Goal: Transaction & Acquisition: Purchase product/service

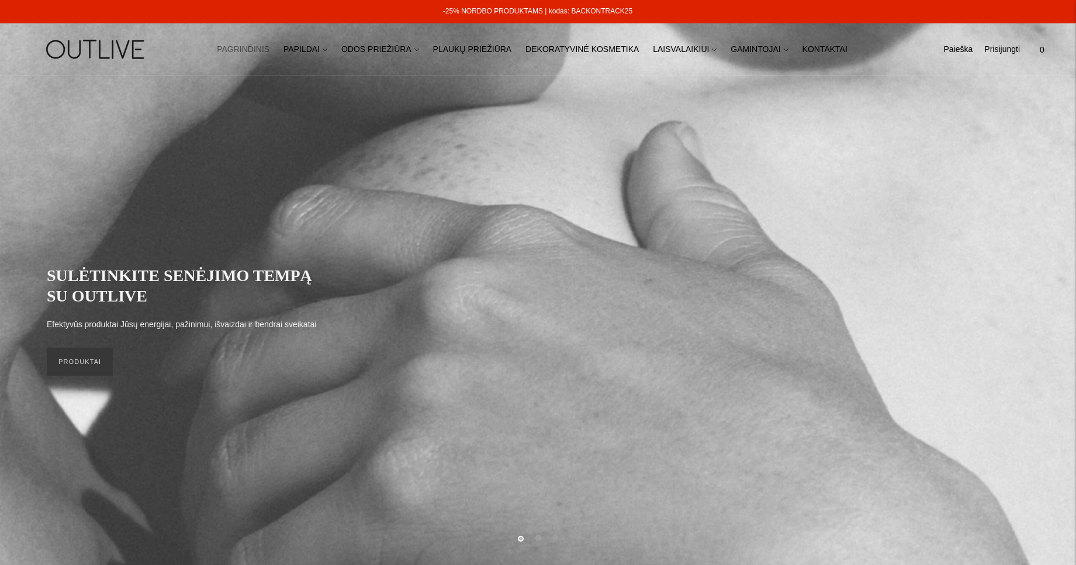
click at [521, 11] on link "-25% NORDBO PRODUKTAMS | kodas: BACKONTRACK25" at bounding box center [537, 11] width 189 height 8
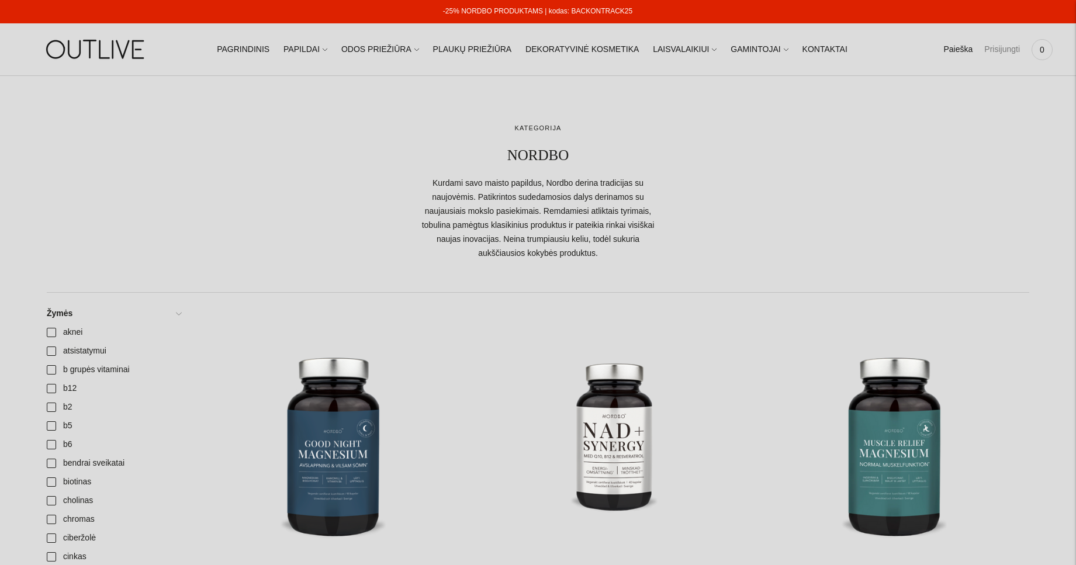
click at [996, 48] on link "Prisijungti" at bounding box center [1002, 50] width 36 height 26
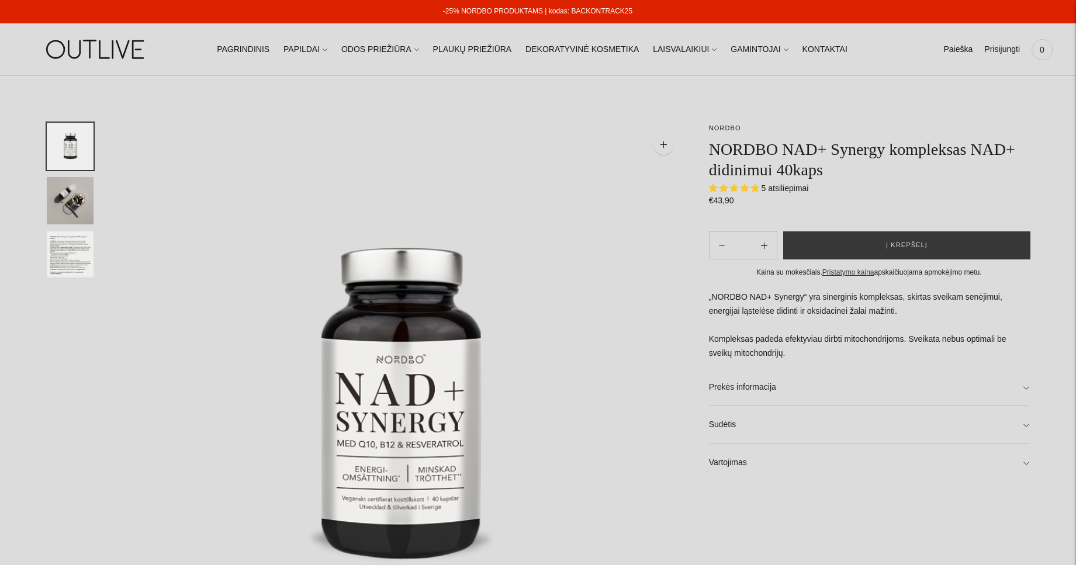
select select "**********"
click at [65, 197] on img "Translation missing: en.general.accessibility.image_thumbail" at bounding box center [70, 200] width 47 height 47
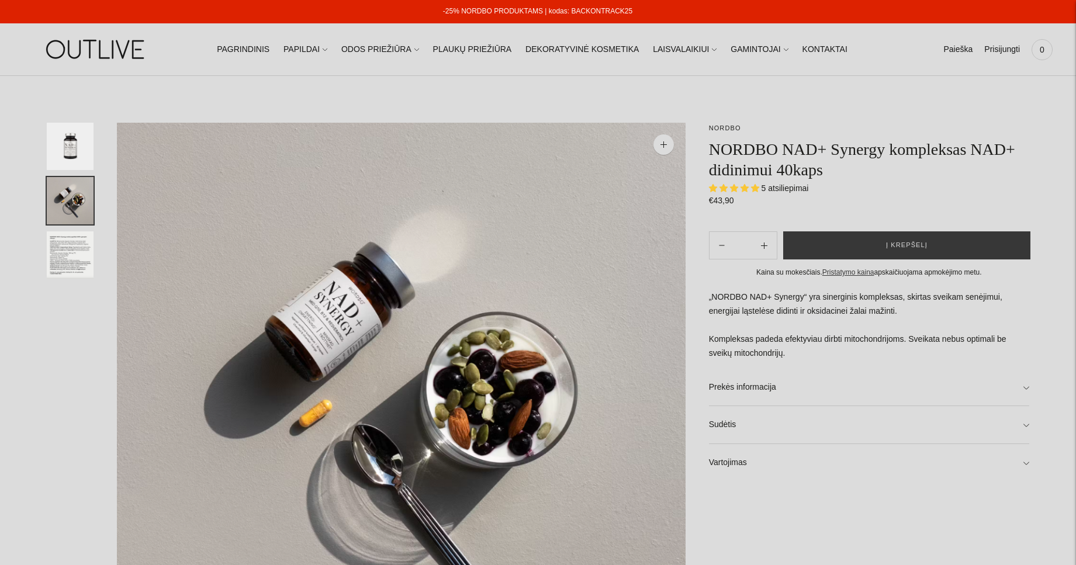
click at [68, 251] on img "Translation missing: en.general.accessibility.image_thumbail" at bounding box center [70, 254] width 47 height 47
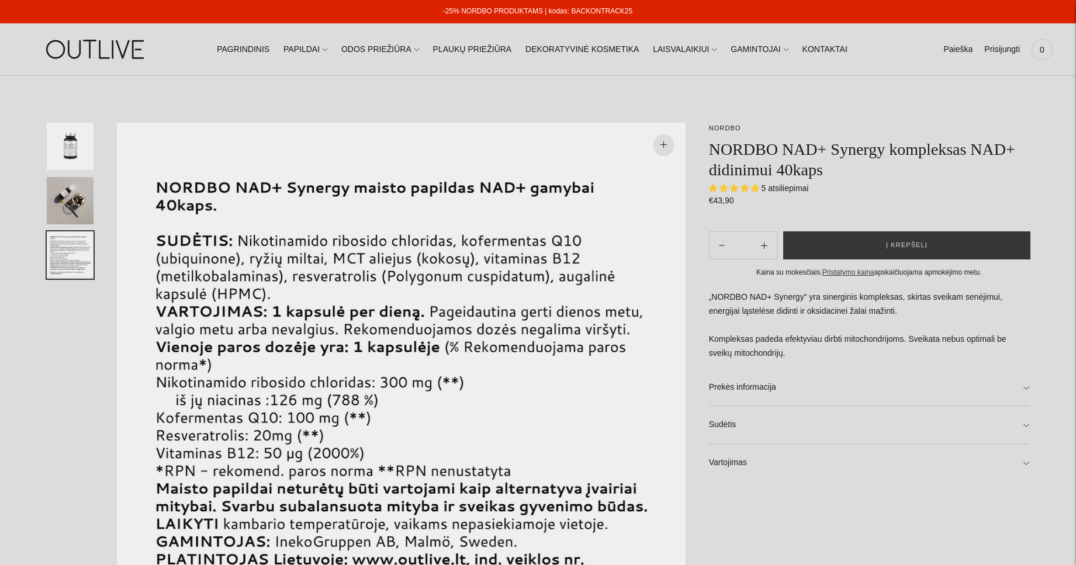
drag, startPoint x: 622, startPoint y: 16, endPoint x: 570, endPoint y: 12, distance: 51.6
click at [570, 12] on div "-25% NORDBO PRODUKTAMS | kodas: BACKONTRACK25" at bounding box center [537, 11] width 1077 height 23
copy link "BACKONTRACK25"
click at [763, 244] on icon "Subtract product quantity" at bounding box center [764, 246] width 6 height 6
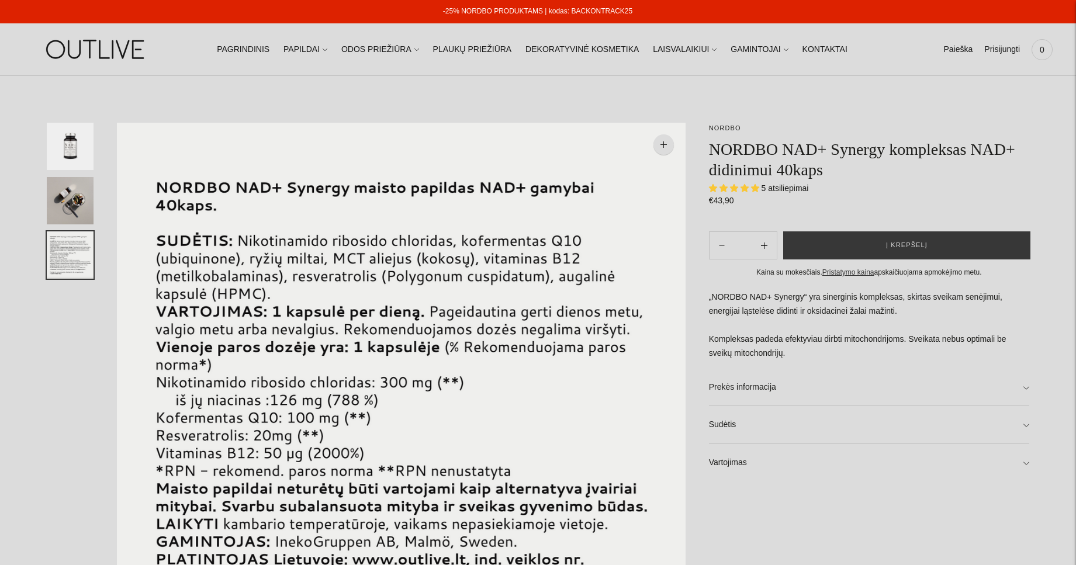
type input "*"
click at [743, 248] on input "*" at bounding box center [743, 245] width 18 height 17
click at [856, 247] on button "Į krepšelį" at bounding box center [906, 245] width 247 height 28
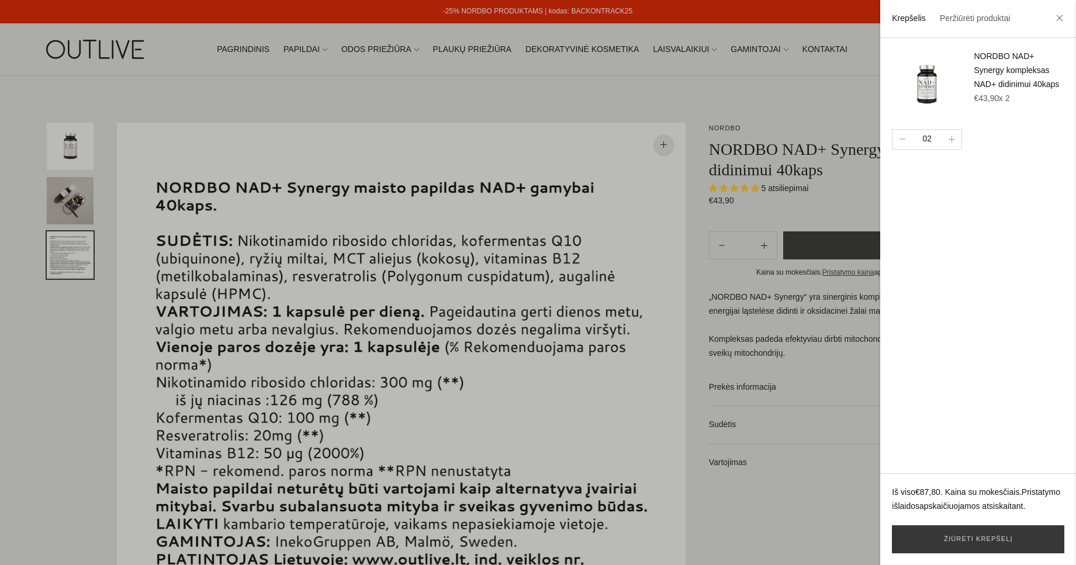
click at [765, 121] on div at bounding box center [538, 282] width 1076 height 565
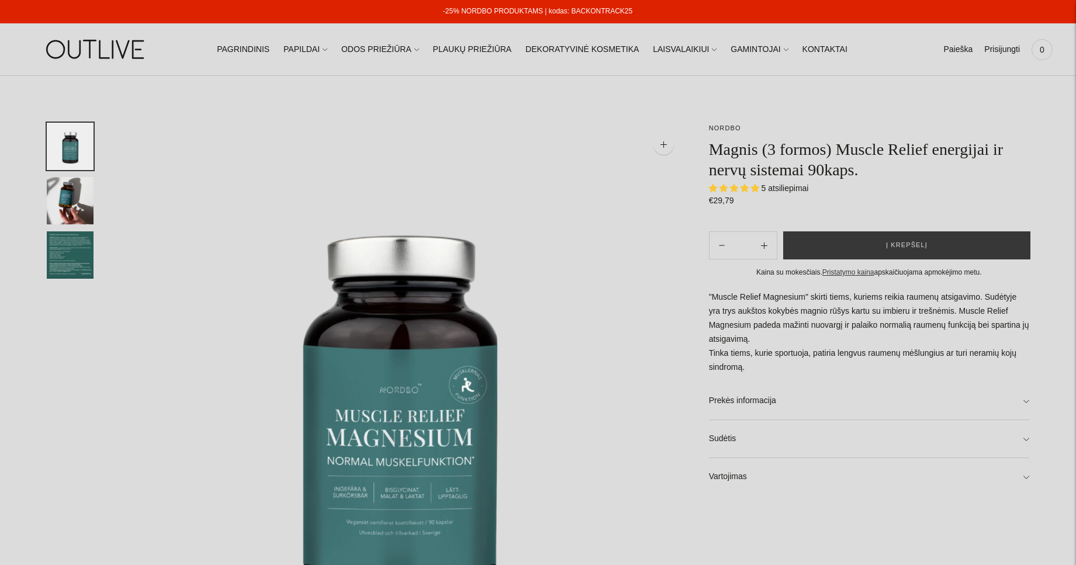
select select "**********"
type input "*"
click at [747, 243] on input "*" at bounding box center [743, 245] width 18 height 17
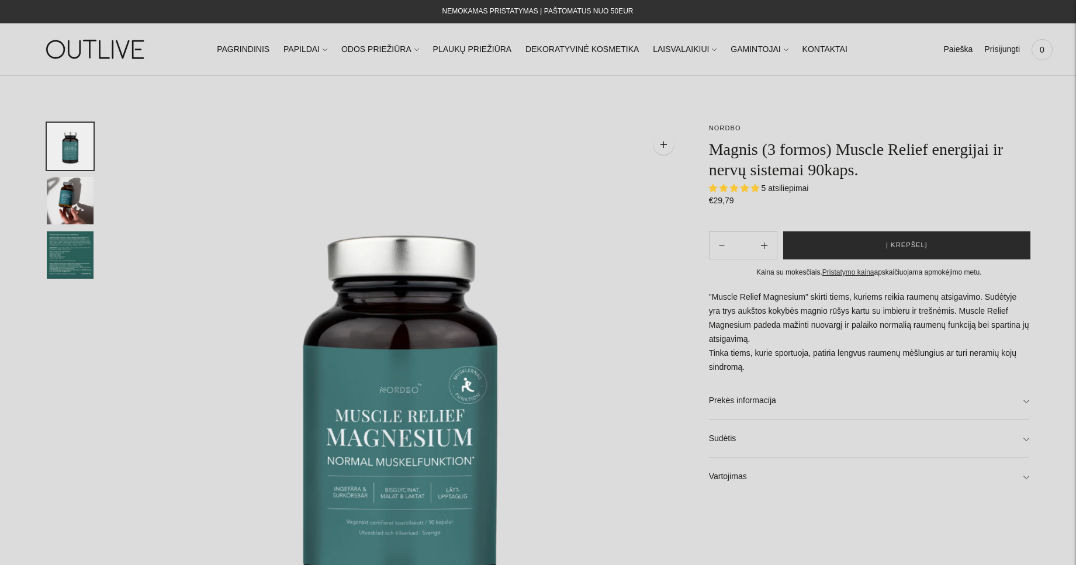
click at [871, 243] on button "Į krepšelį" at bounding box center [906, 245] width 247 height 28
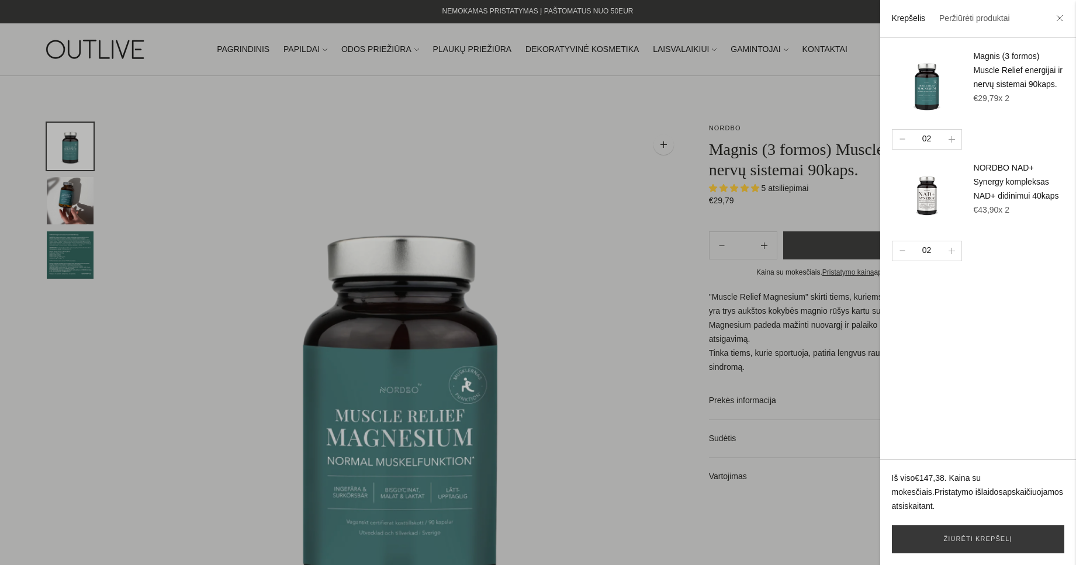
click at [627, 215] on div at bounding box center [538, 282] width 1076 height 565
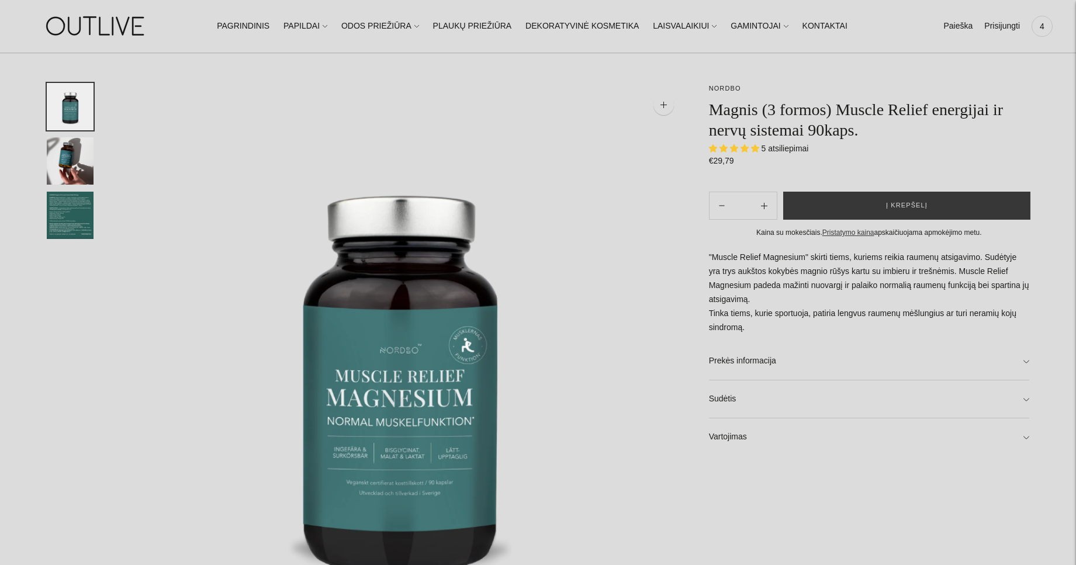
scroll to position [60, 0]
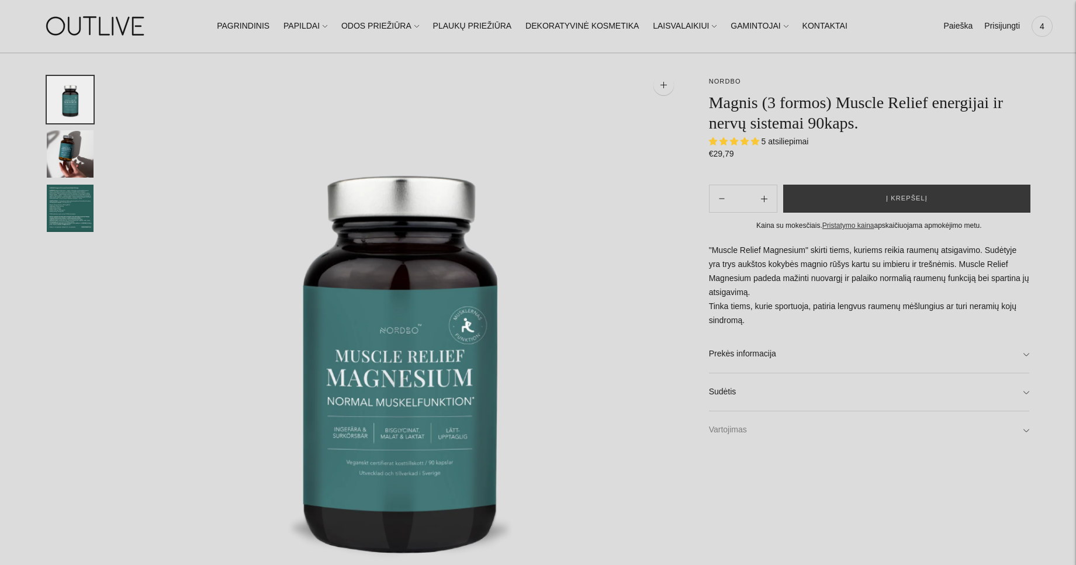
click at [728, 427] on link "Vartojimas" at bounding box center [869, 429] width 320 height 37
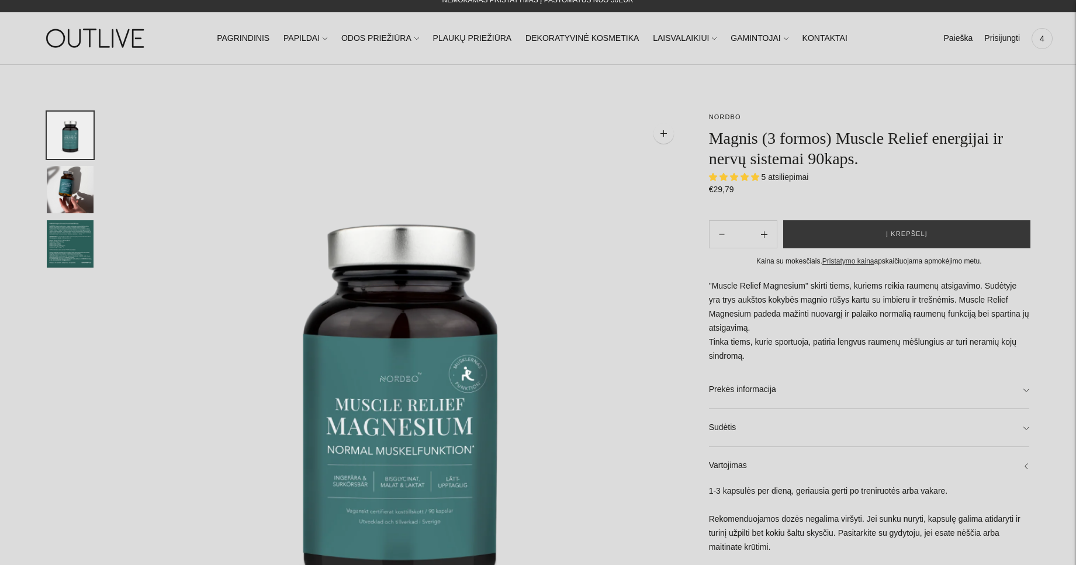
scroll to position [0, 0]
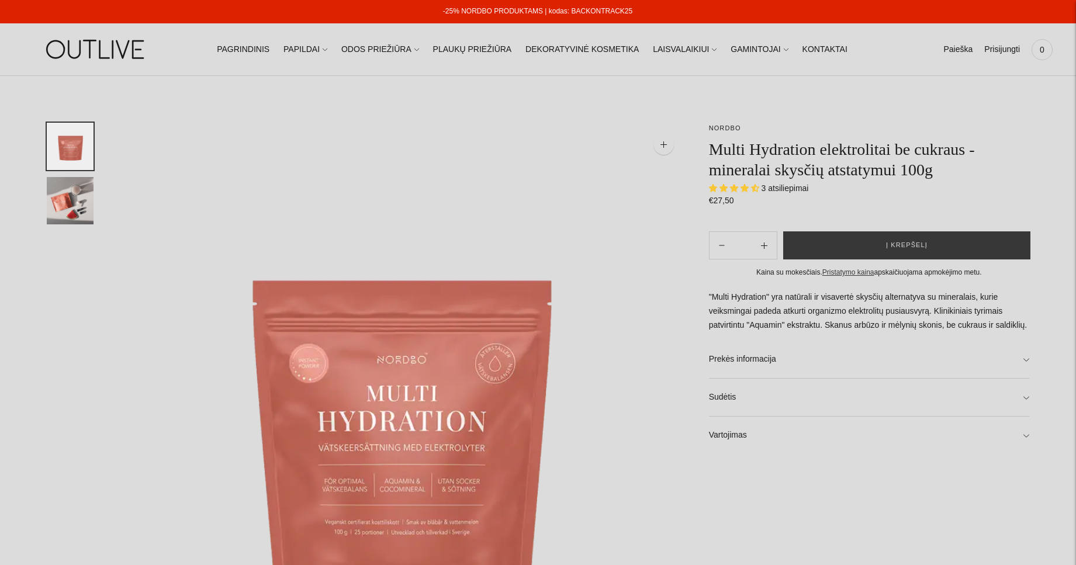
select select "**********"
click at [727, 431] on link "Vartojimas" at bounding box center [869, 435] width 320 height 37
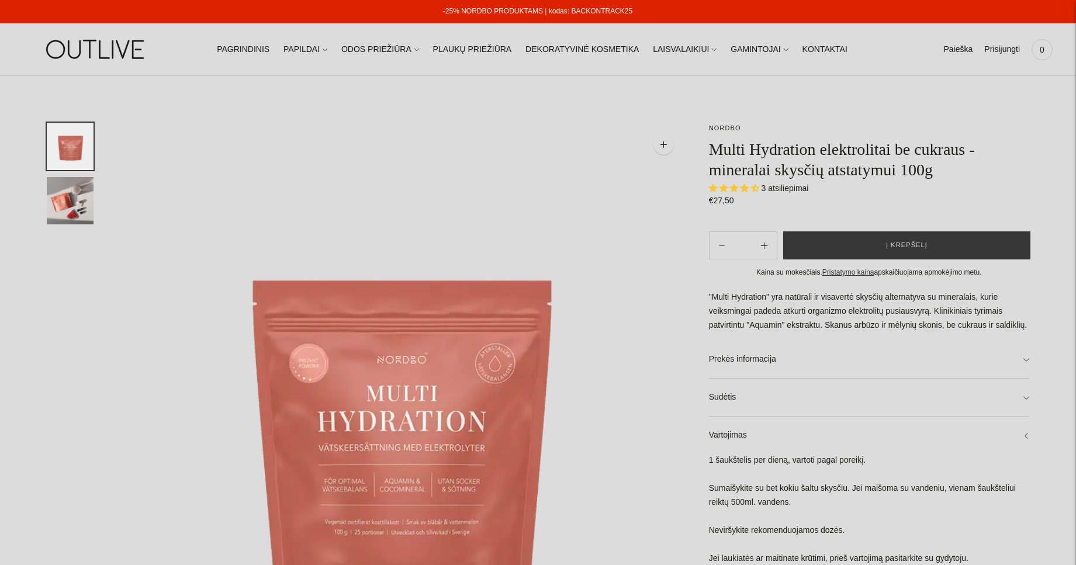
click at [82, 191] on img "Translation missing: en.general.accessibility.image_thumbail" at bounding box center [70, 200] width 47 height 47
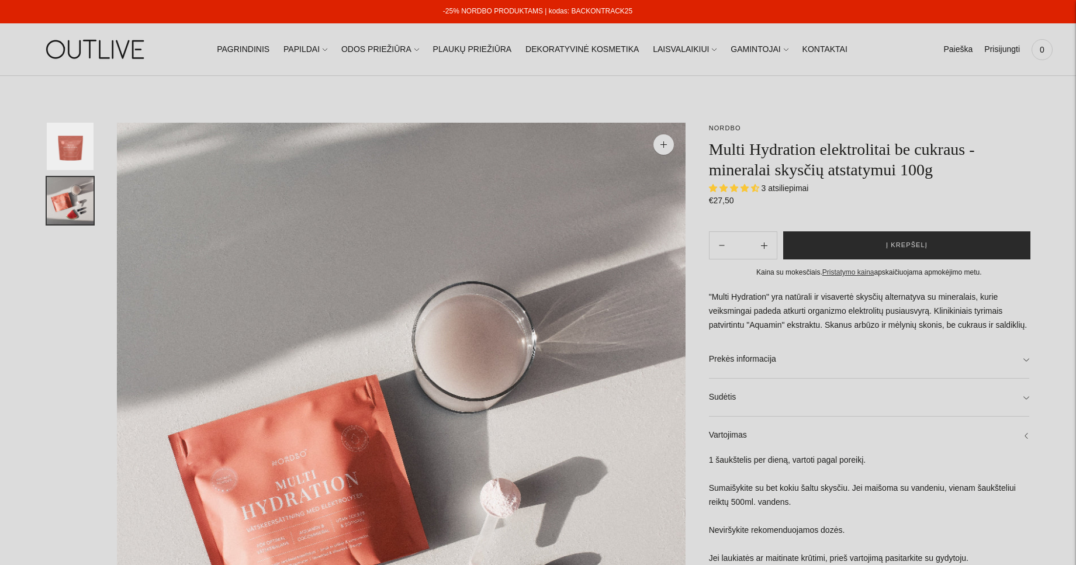
click at [849, 245] on button "Į krepšelį" at bounding box center [906, 245] width 247 height 28
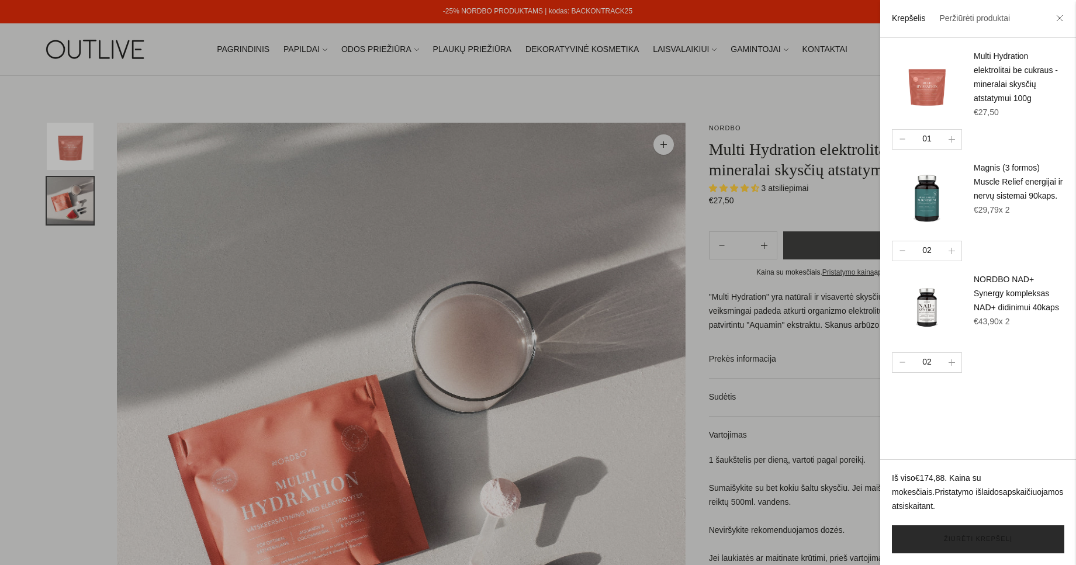
click at [976, 541] on link "Žiūrėti krepšelį" at bounding box center [978, 539] width 172 height 28
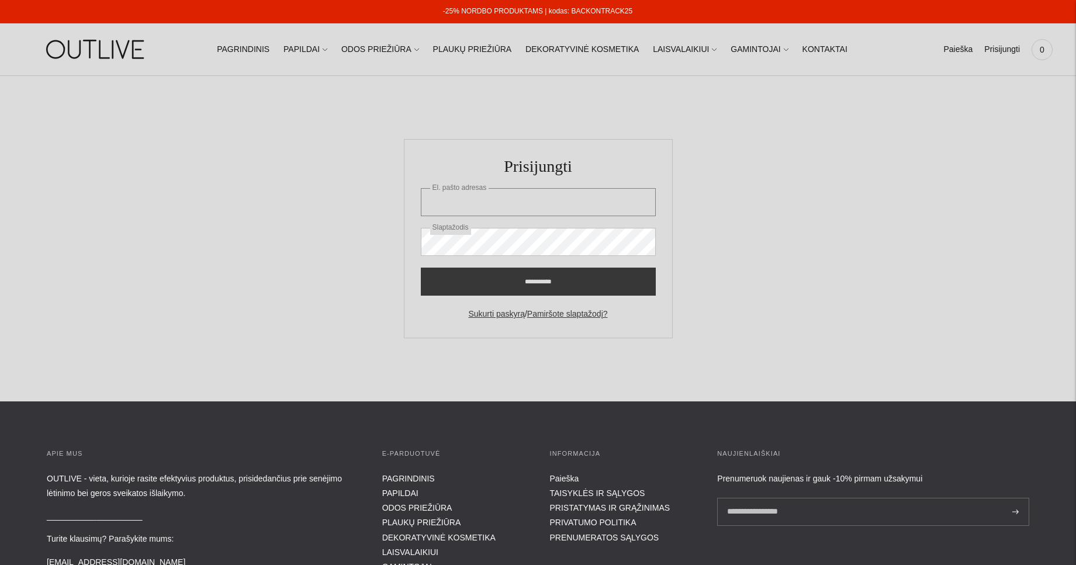
click at [497, 204] on input "El. pašto adresas" at bounding box center [538, 202] width 235 height 28
click at [496, 203] on input "El. pašto adresas" at bounding box center [538, 202] width 235 height 28
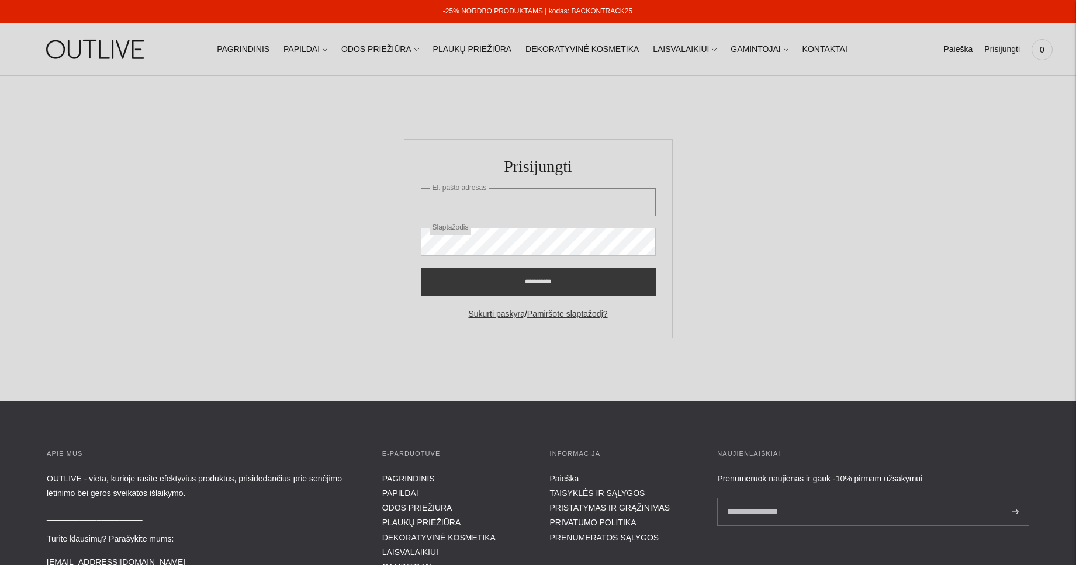
click at [496, 203] on input "El. pašto adresas" at bounding box center [538, 202] width 235 height 28
drag, startPoint x: 455, startPoint y: 195, endPoint x: 447, endPoint y: 200, distance: 10.2
click at [454, 196] on input "El. pašto adresas" at bounding box center [538, 202] width 235 height 28
paste input "**********"
type input "**********"
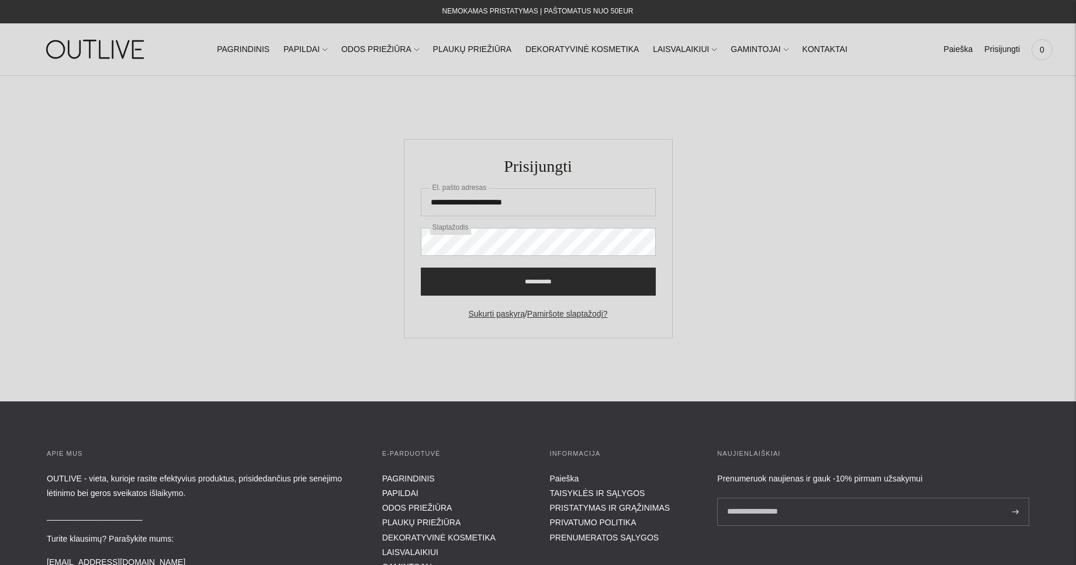
click at [515, 276] on input "**********" at bounding box center [538, 282] width 235 height 28
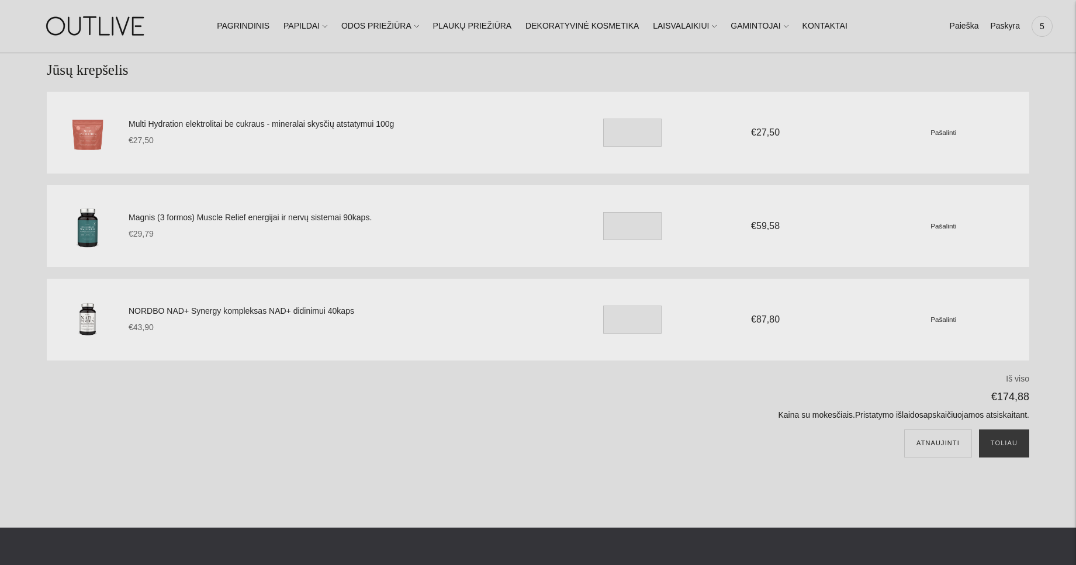
scroll to position [60, 0]
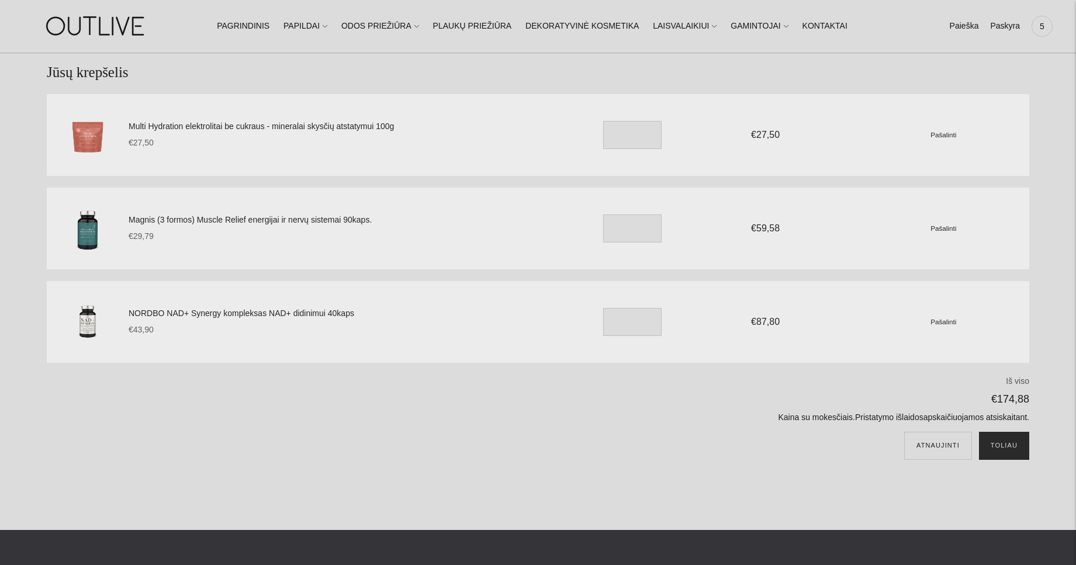
click at [1004, 444] on button "Toliau" at bounding box center [1004, 446] width 50 height 28
